Goal: Information Seeking & Learning: Learn about a topic

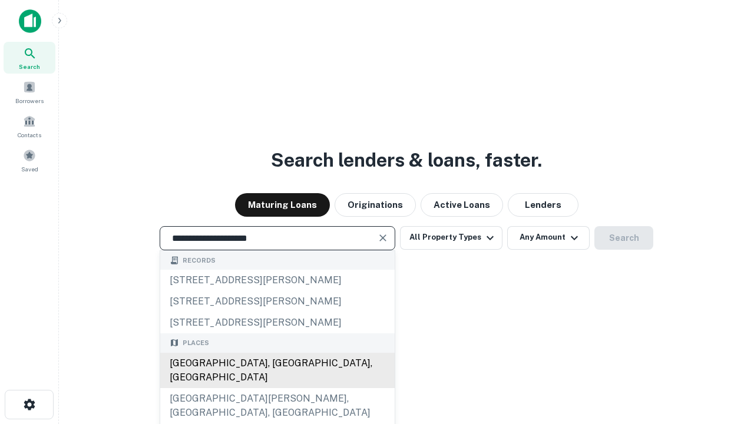
click at [277, 388] on div "[GEOGRAPHIC_DATA], [GEOGRAPHIC_DATA], [GEOGRAPHIC_DATA]" at bounding box center [277, 370] width 234 height 35
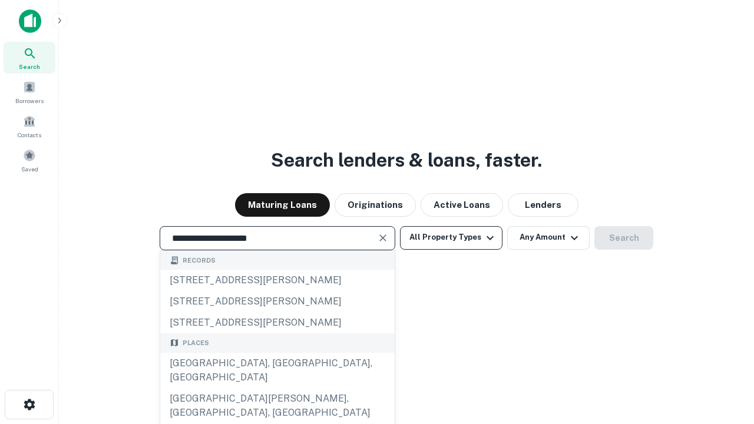
type input "**********"
click at [451, 237] on button "All Property Types" at bounding box center [451, 238] width 103 height 24
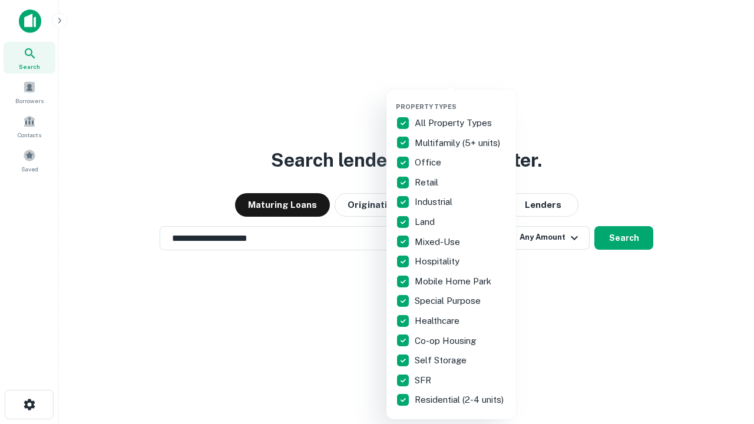
click at [461, 99] on button "button" at bounding box center [461, 99] width 130 height 1
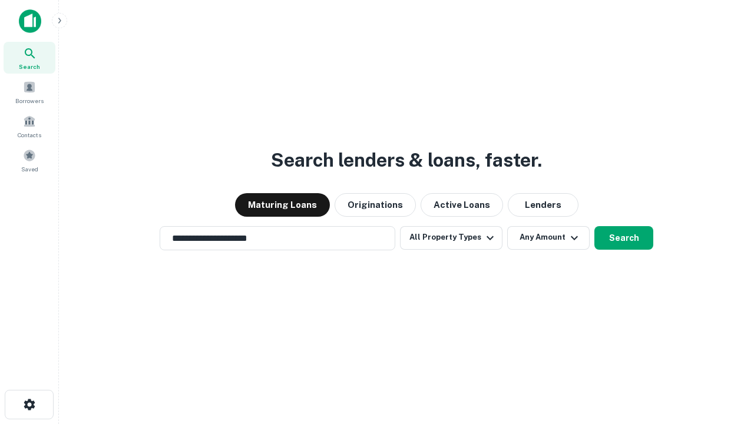
scroll to position [7, 142]
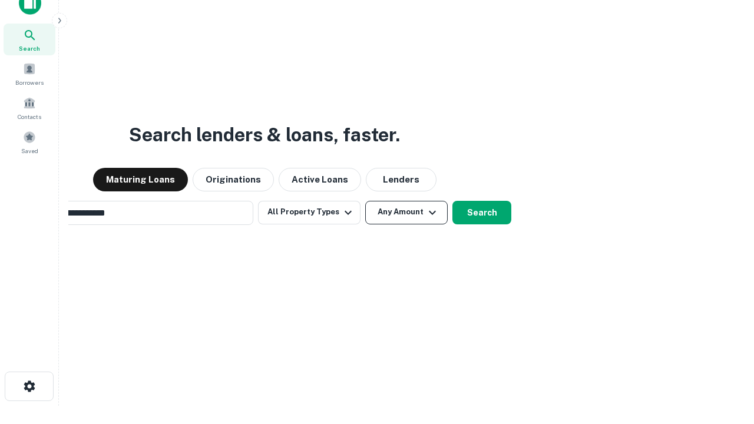
click at [365, 201] on button "Any Amount" at bounding box center [406, 213] width 82 height 24
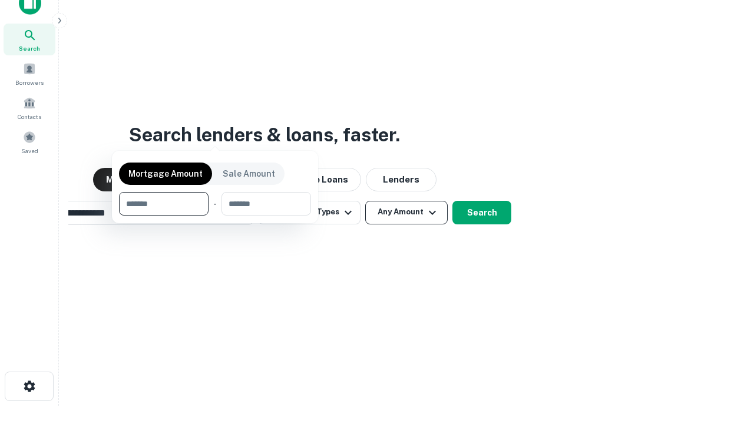
scroll to position [19, 0]
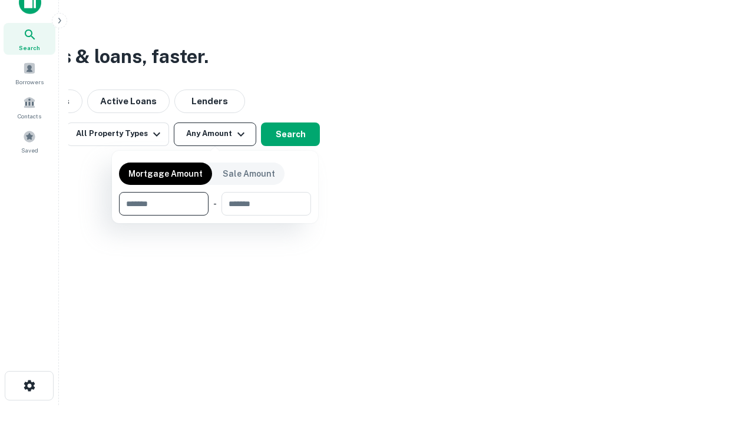
type input "*******"
click at [215, 216] on button "button" at bounding box center [215, 216] width 192 height 1
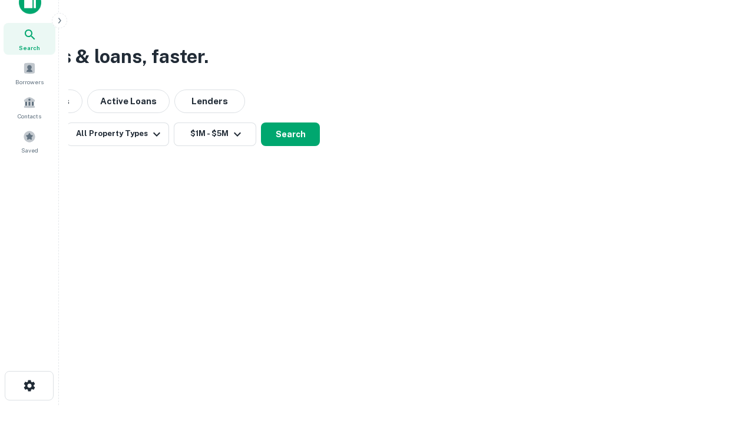
scroll to position [7, 217]
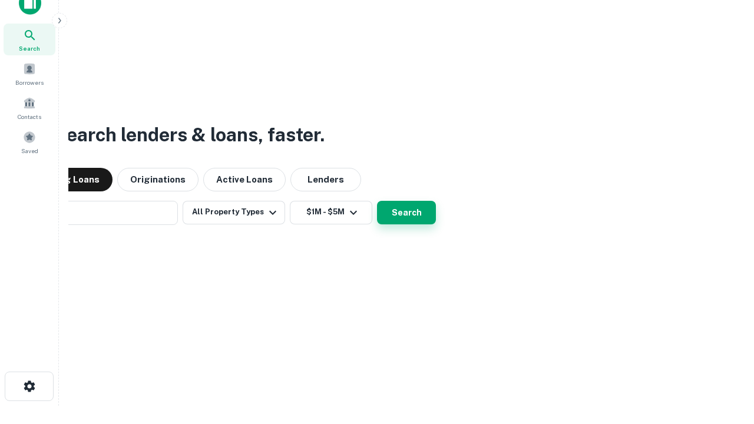
click at [377, 201] on button "Search" at bounding box center [406, 213] width 59 height 24
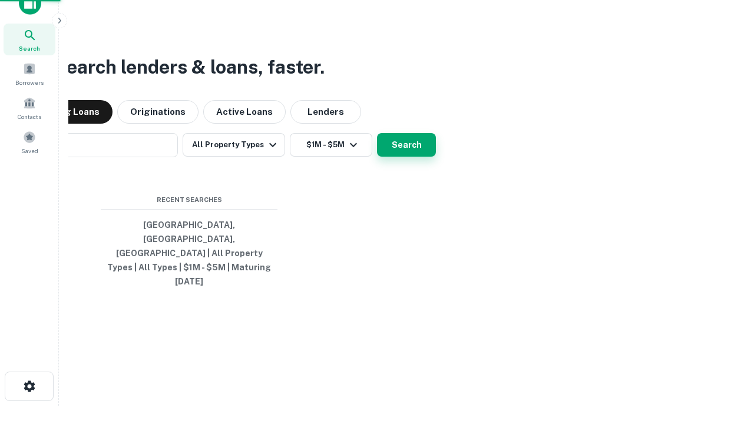
scroll to position [31, 333]
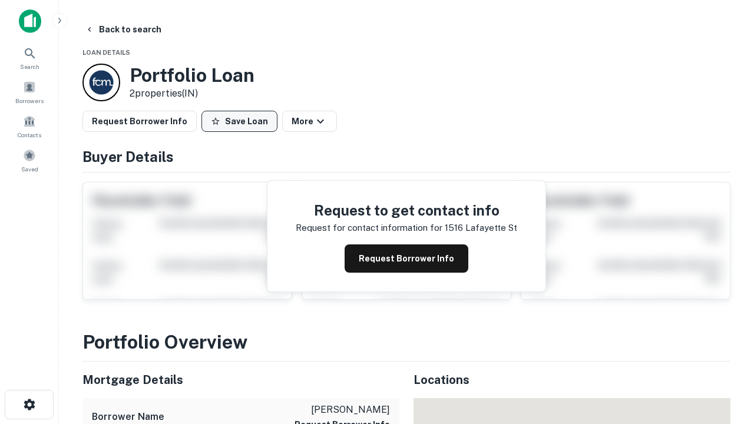
click at [239, 121] on button "Save Loan" at bounding box center [239, 121] width 76 height 21
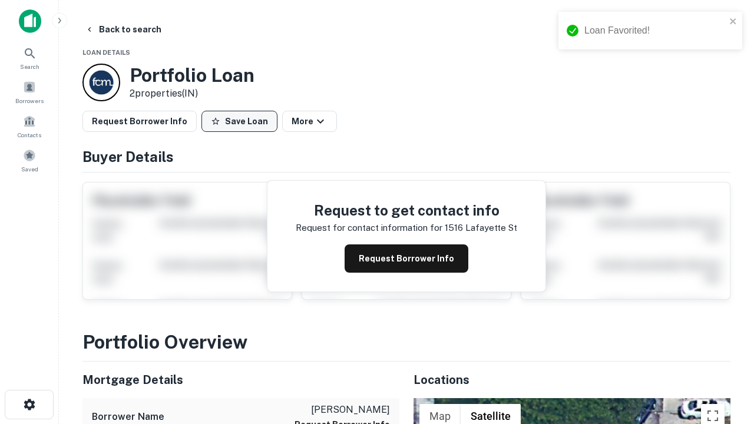
click at [242, 121] on button "Save Loan" at bounding box center [239, 121] width 76 height 21
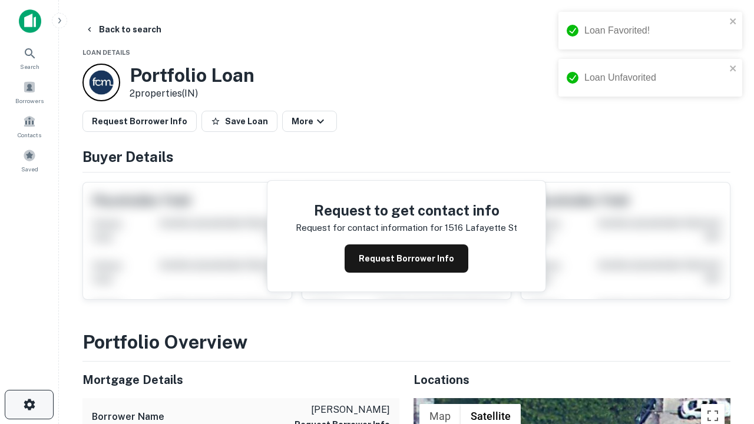
click at [29, 405] on icon "button" at bounding box center [29, 405] width 14 height 14
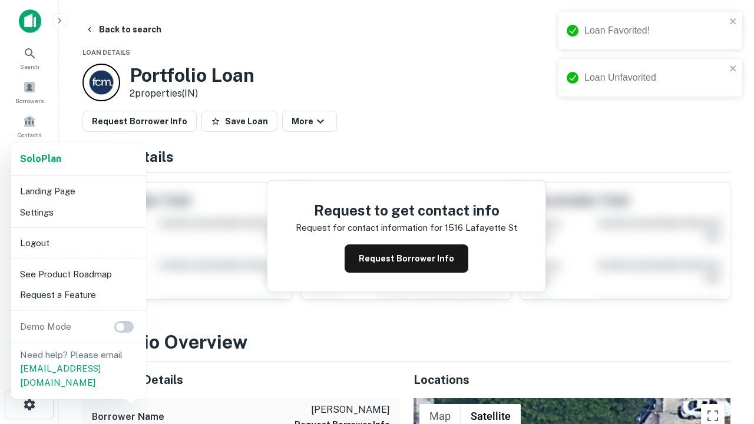
click at [78, 243] on li "Logout" at bounding box center [78, 243] width 126 height 21
